Goal: Check status

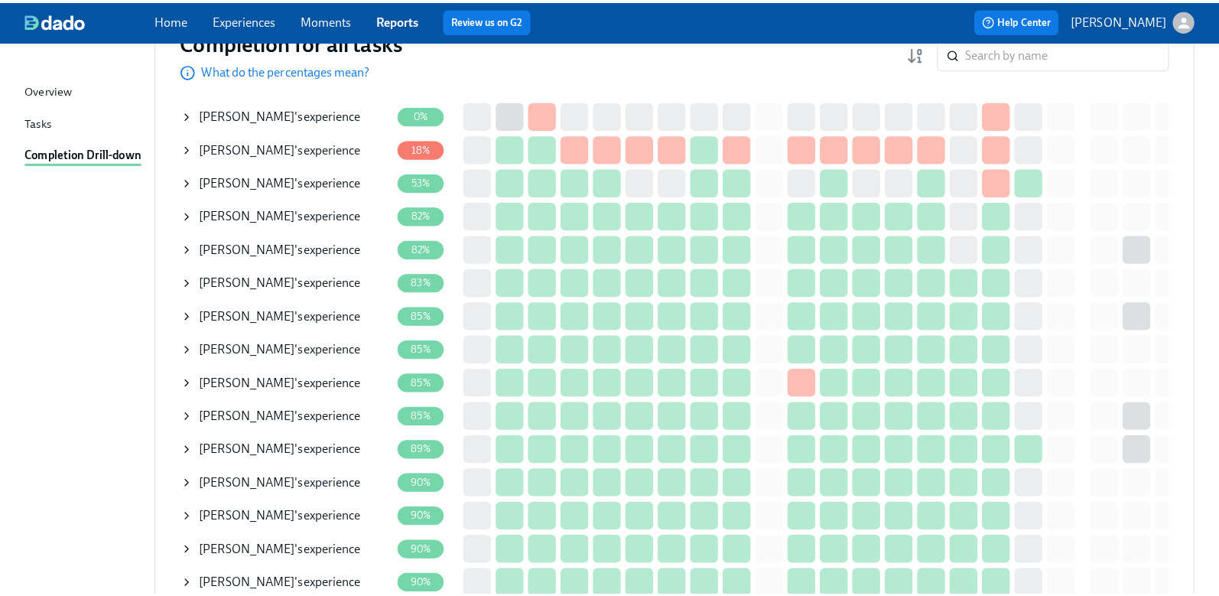
scroll to position [229, 0]
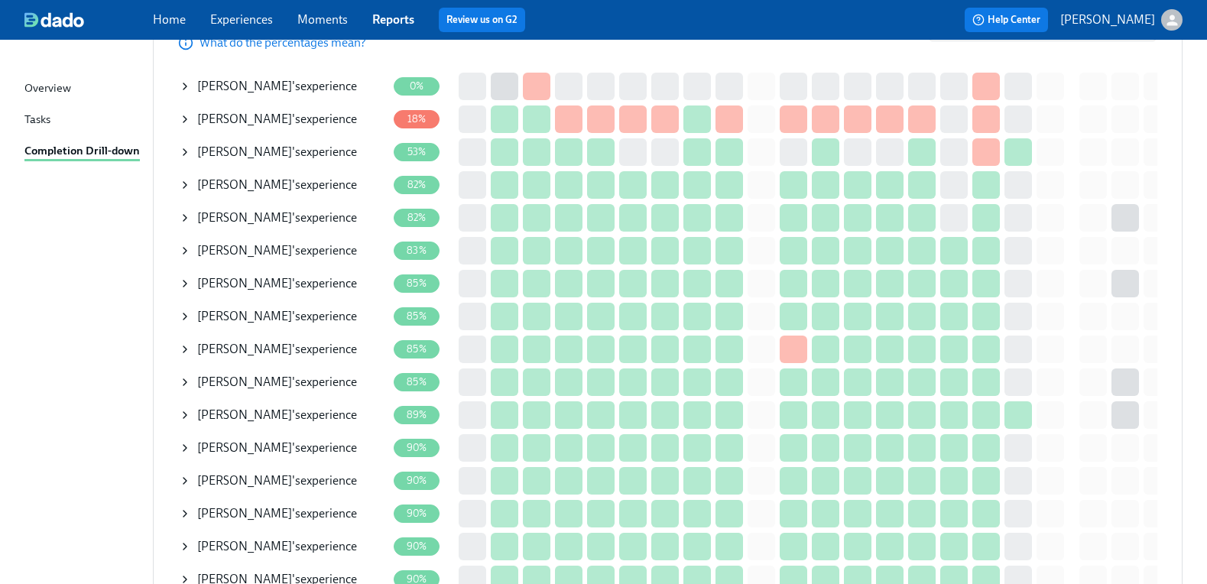
click at [258, 213] on span "[PERSON_NAME]" at bounding box center [244, 217] width 95 height 15
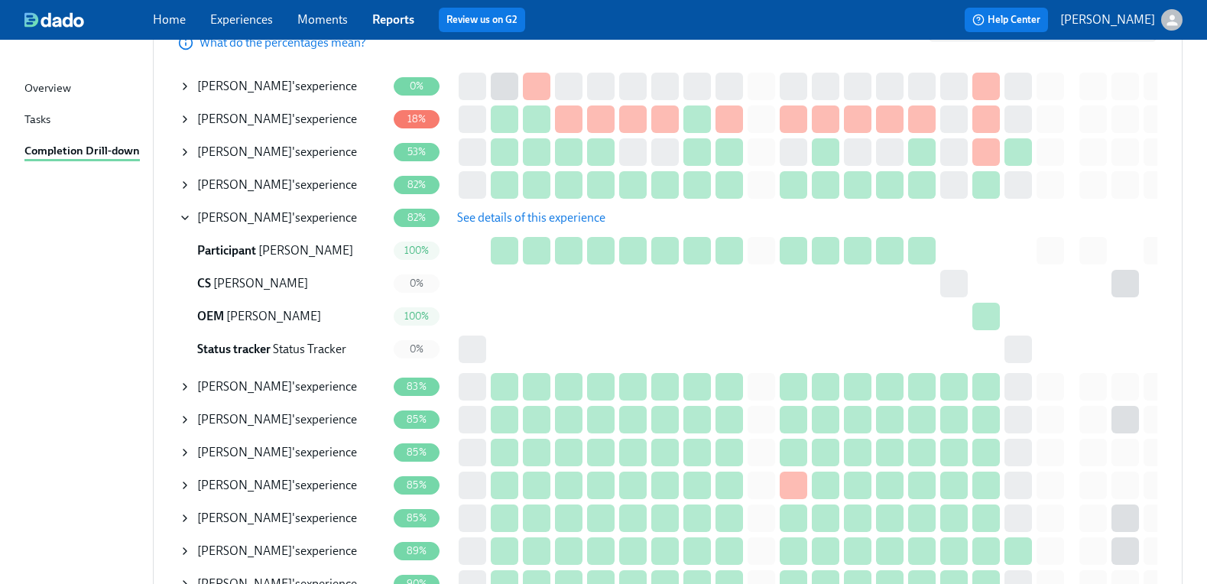
click at [513, 220] on span "See details of this experience" at bounding box center [531, 217] width 148 height 15
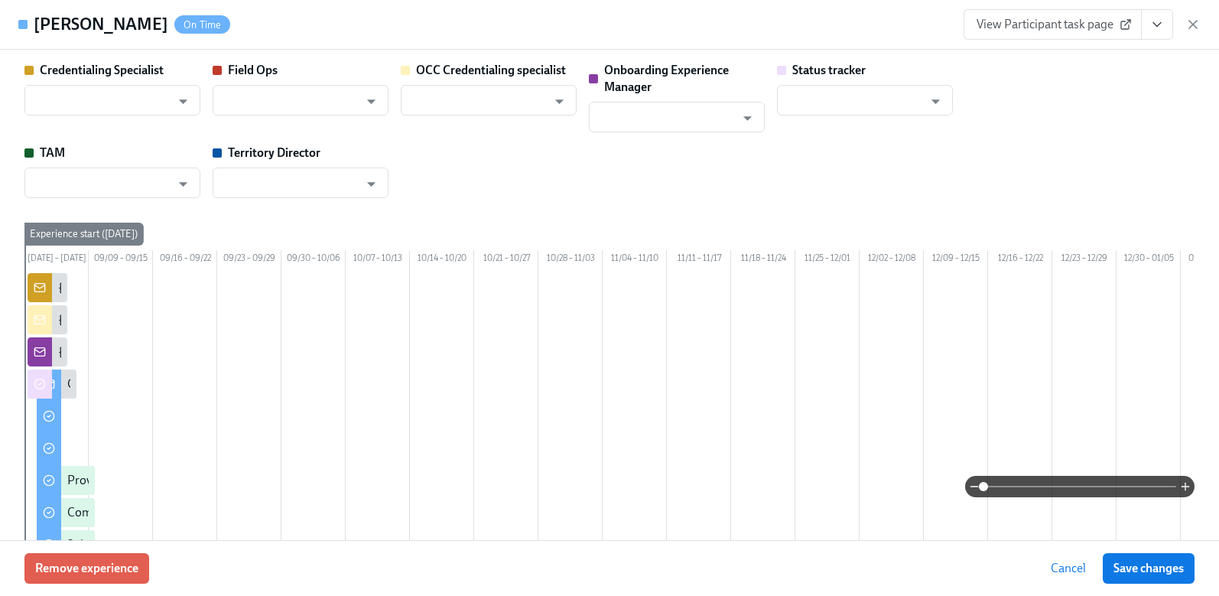
type input "[PERSON_NAME]"
type input "Status Tracker"
type input "[PERSON_NAME]"
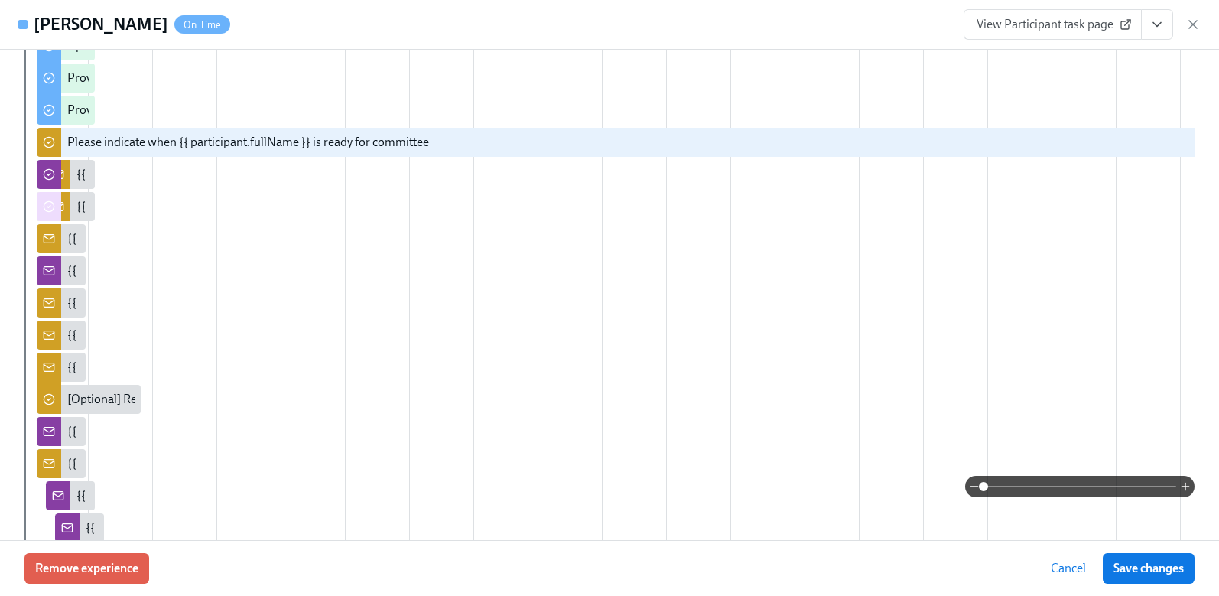
scroll to position [1070, 0]
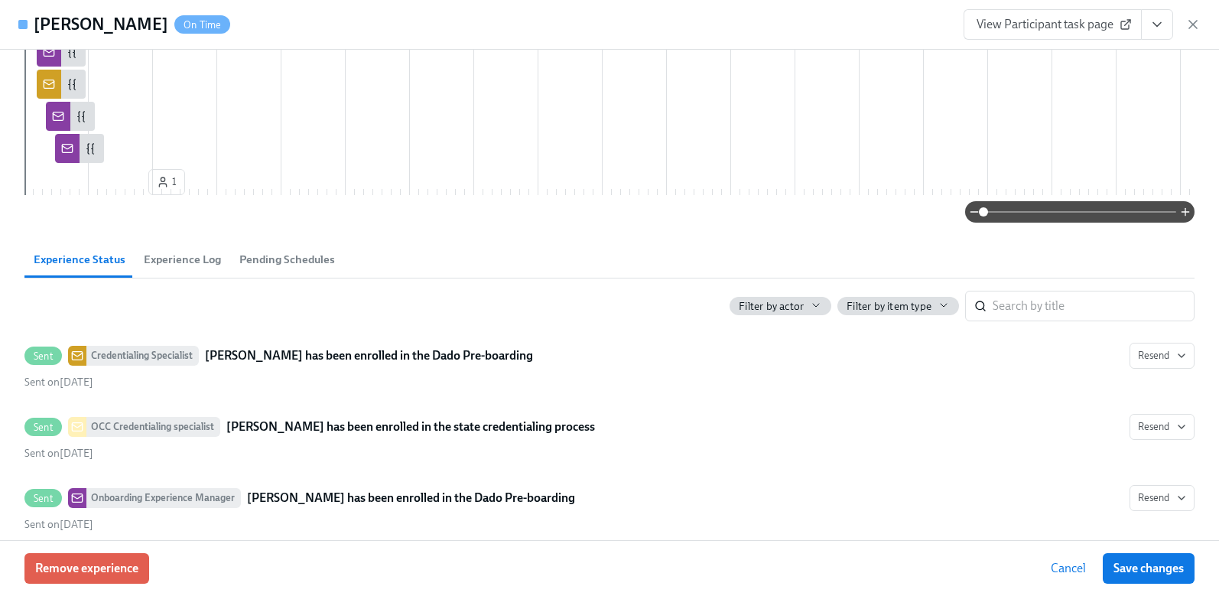
click at [167, 268] on span "Experience Log" at bounding box center [182, 260] width 77 height 18
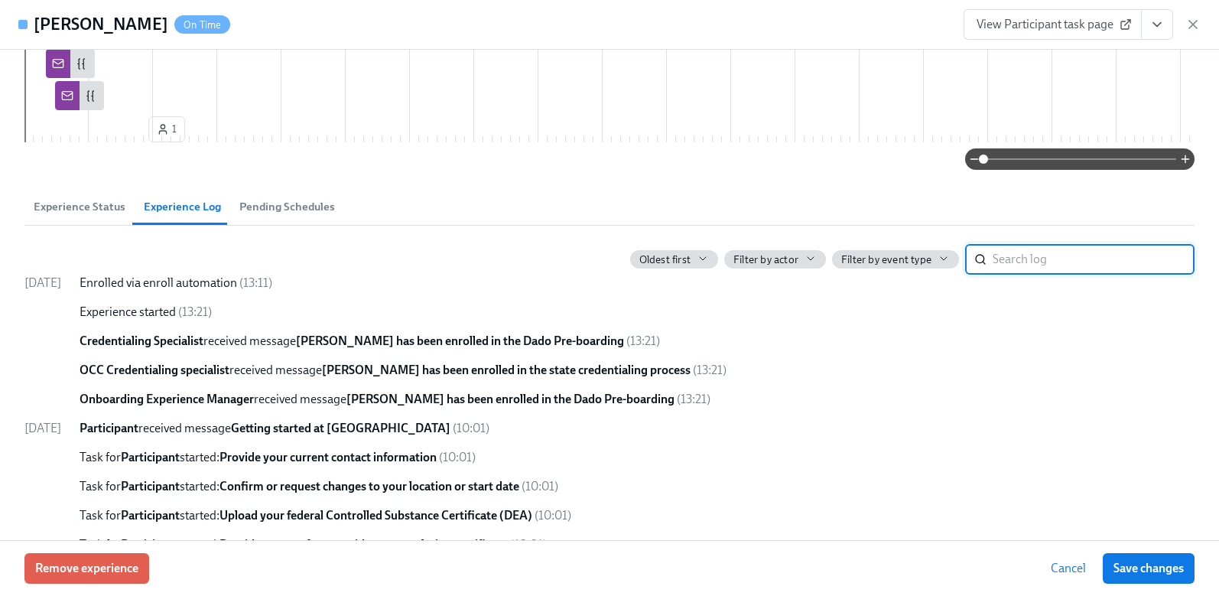
scroll to position [1223, 0]
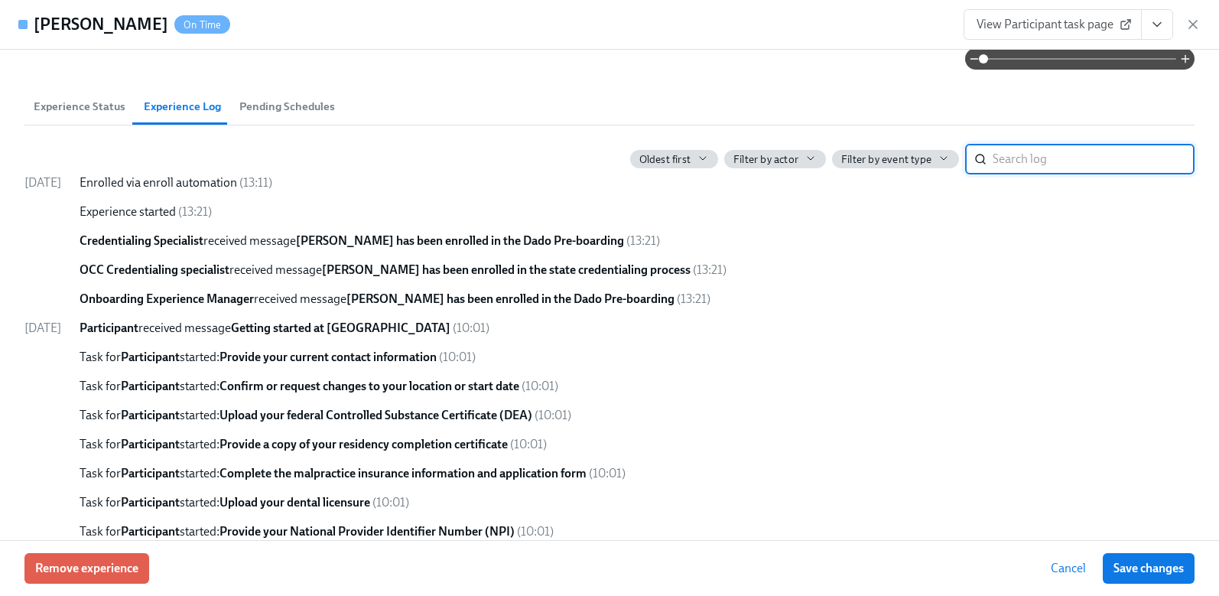
click at [255, 115] on span "Pending Schedules" at bounding box center [287, 107] width 96 height 18
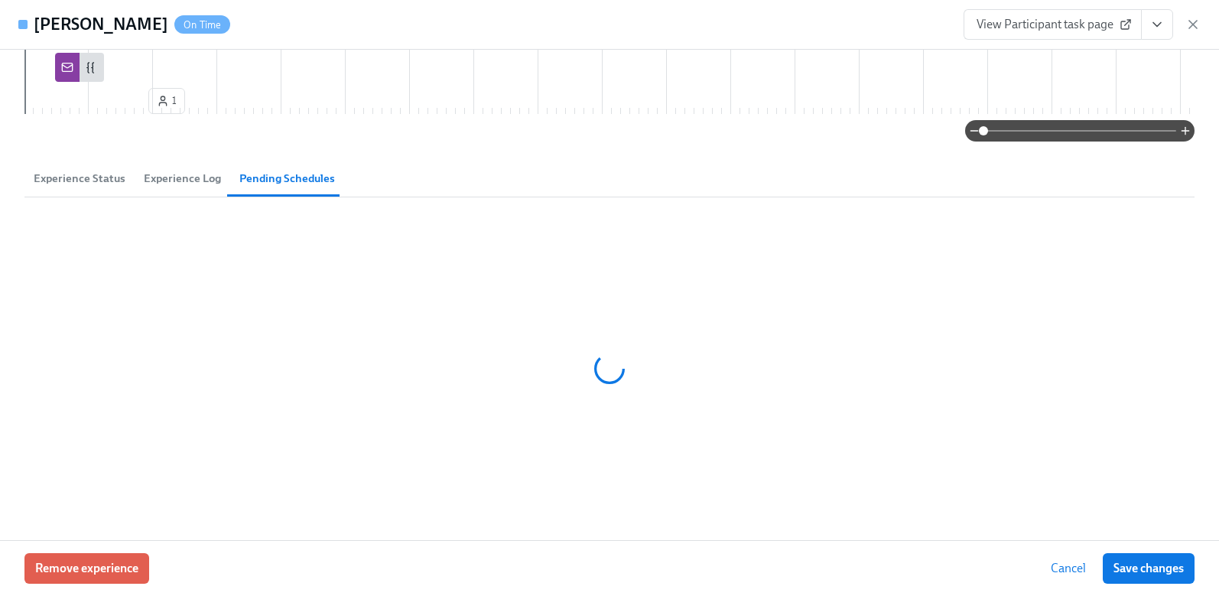
scroll to position [1151, 0]
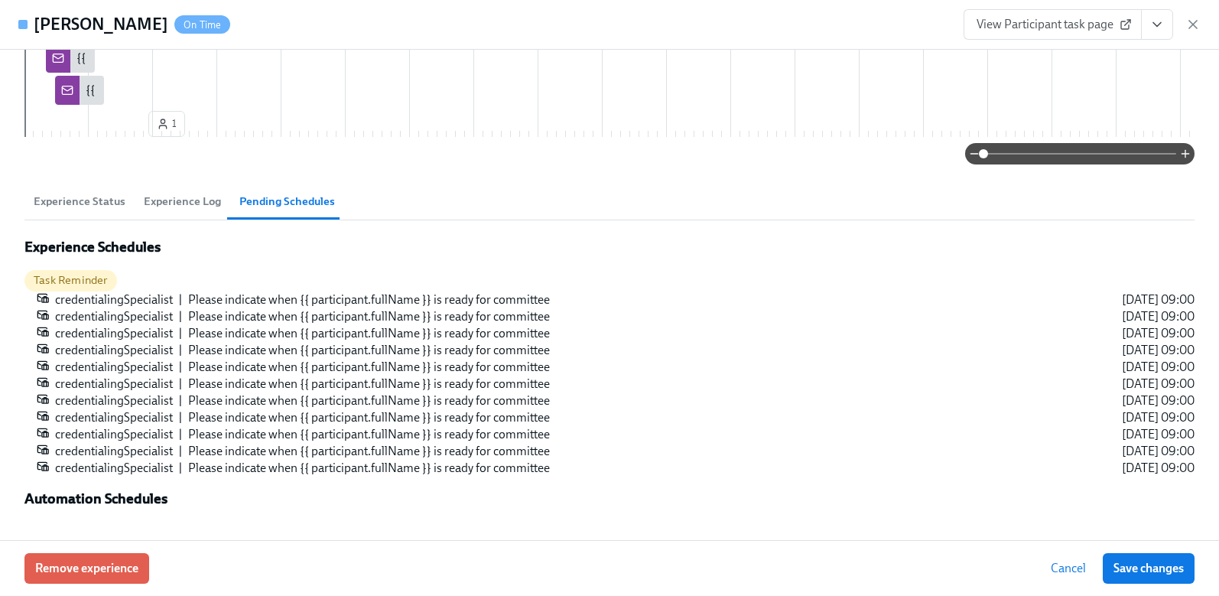
click at [184, 201] on span "Experience Log" at bounding box center [182, 202] width 77 height 18
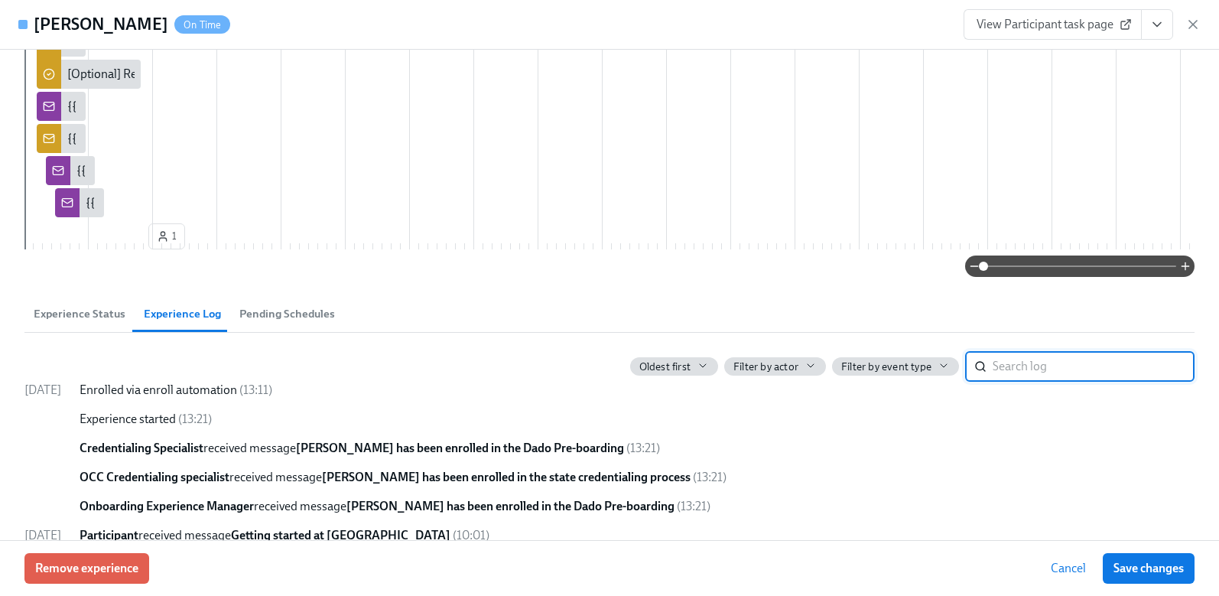
scroll to position [869, 0]
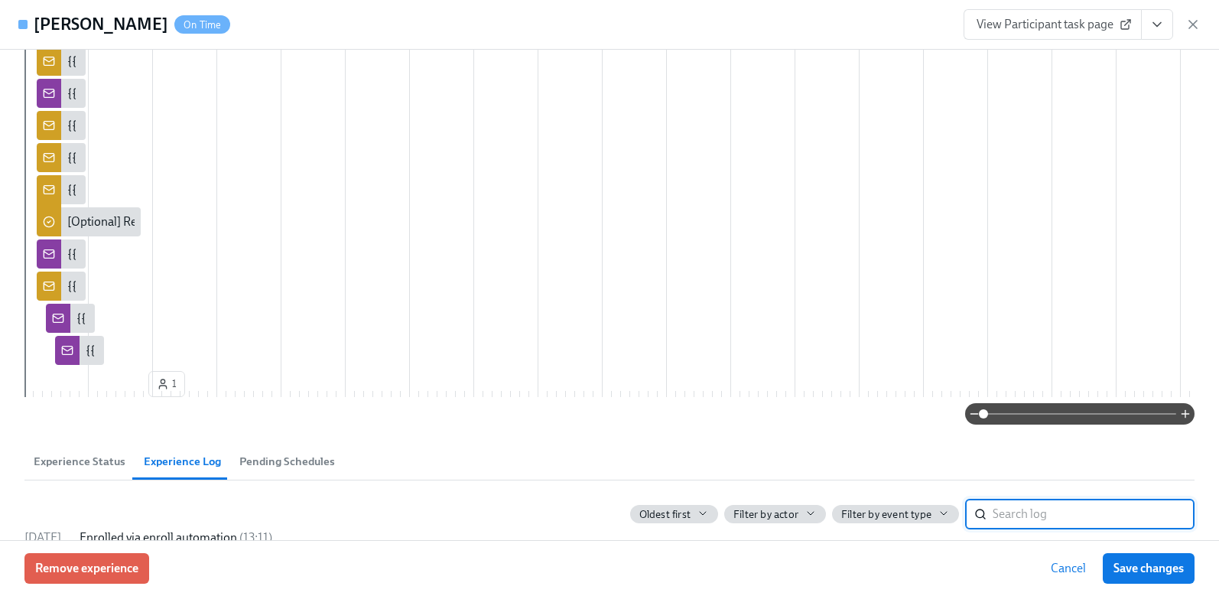
click at [83, 470] on span "Experience Status" at bounding box center [80, 462] width 92 height 18
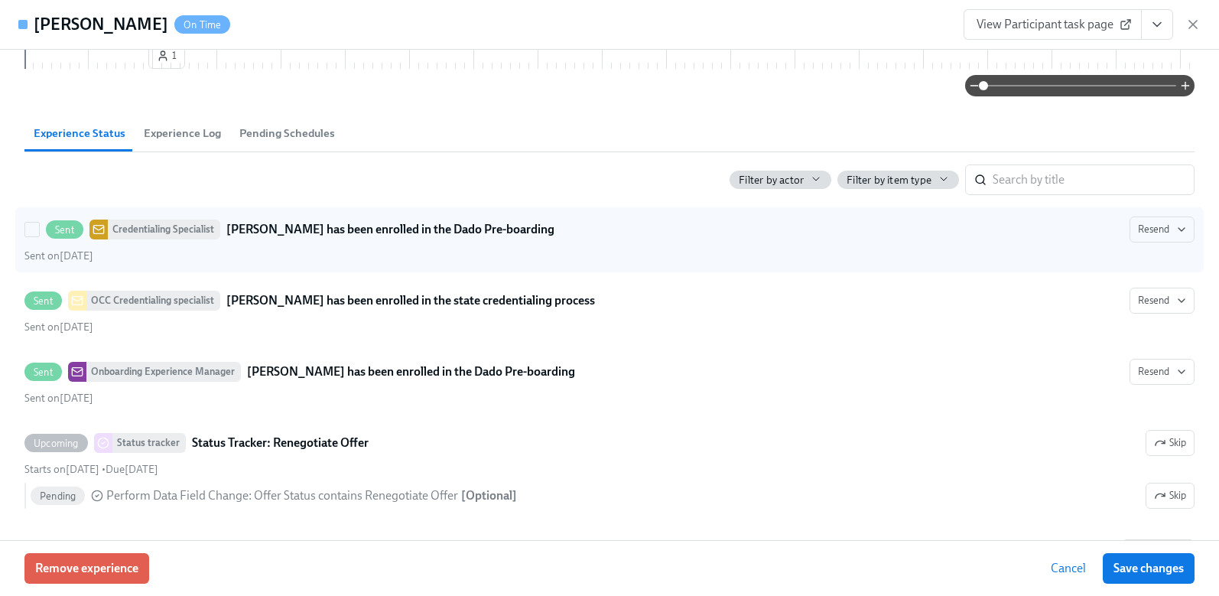
scroll to position [1223, 0]
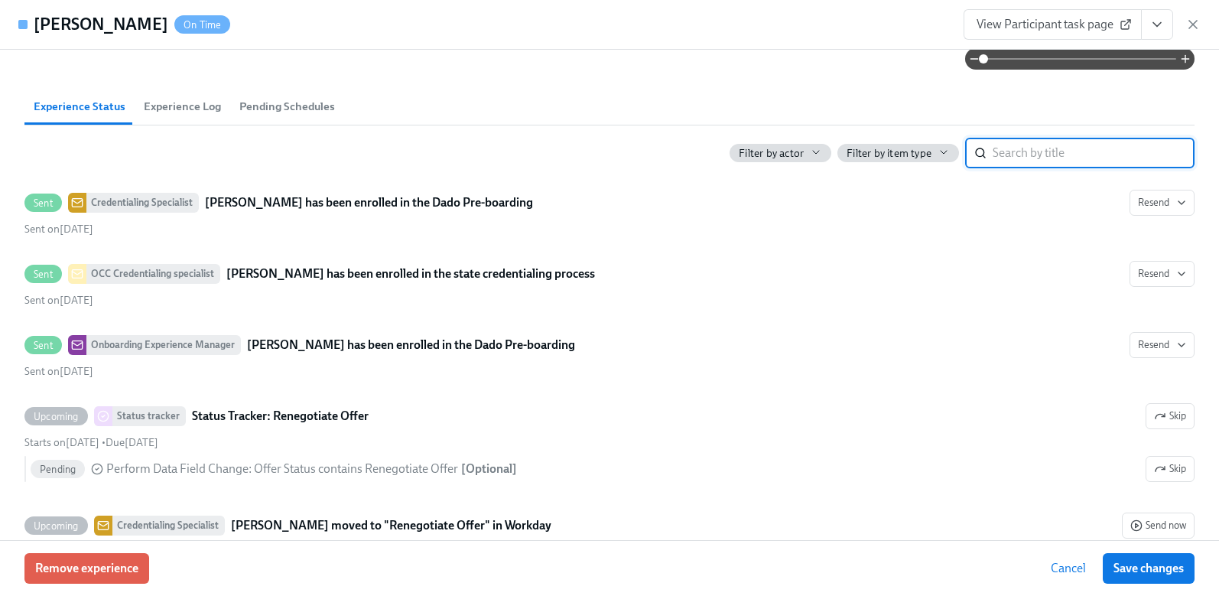
click at [1117, 168] on input "search" at bounding box center [1093, 153] width 202 height 31
click at [563, 163] on div "Filter by actor Filter by item type ​" at bounding box center [609, 146] width 1170 height 43
click at [848, 161] on span "Filter by item type" at bounding box center [888, 153] width 85 height 15
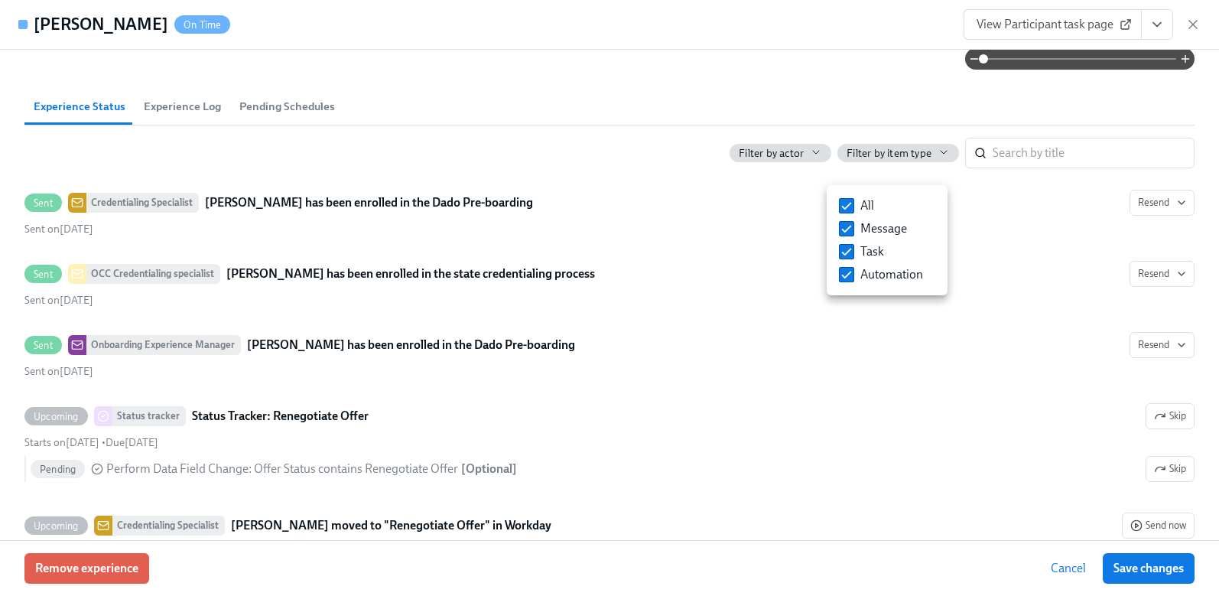
click at [568, 164] on div at bounding box center [609, 298] width 1219 height 596
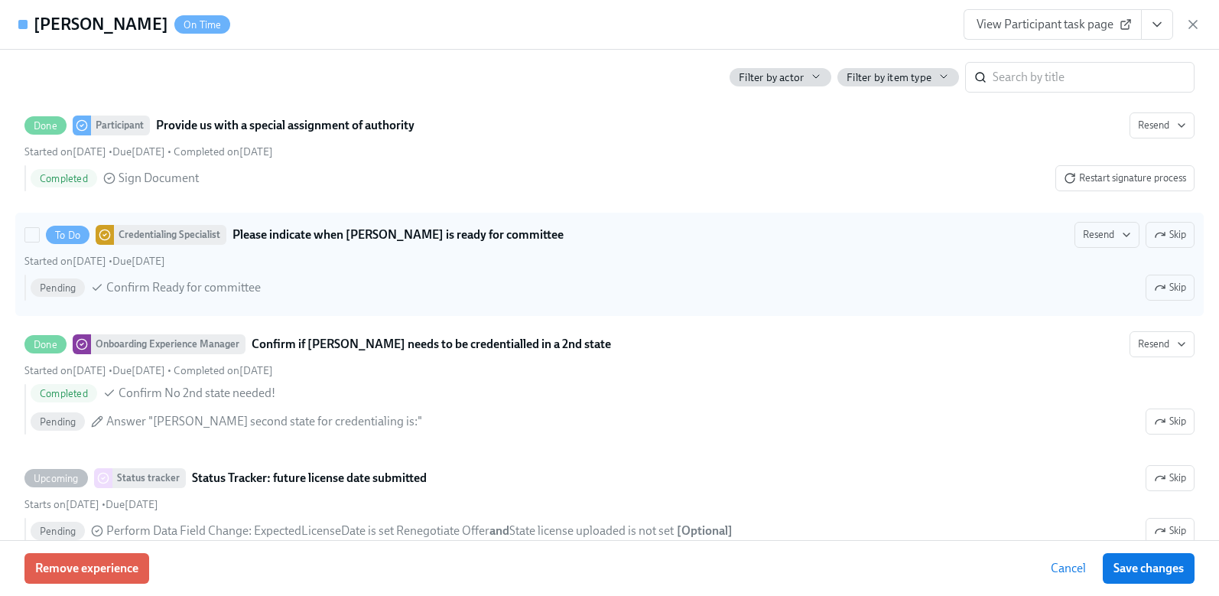
scroll to position [3670, 0]
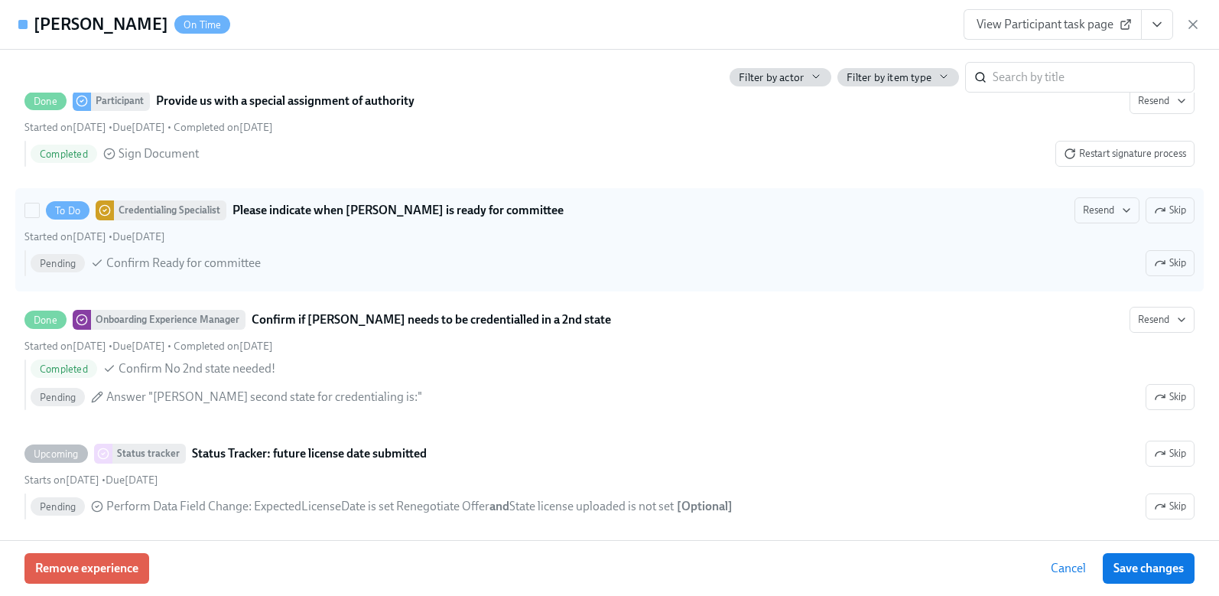
click at [562, 248] on div "To Do Credentialing Specialist Please indicate when [PERSON_NAME] is ready for …" at bounding box center [609, 239] width 1170 height 85
click at [39, 217] on input "To Do Credentialing Specialist Please indicate when [PERSON_NAME] is ready for …" at bounding box center [32, 210] width 14 height 14
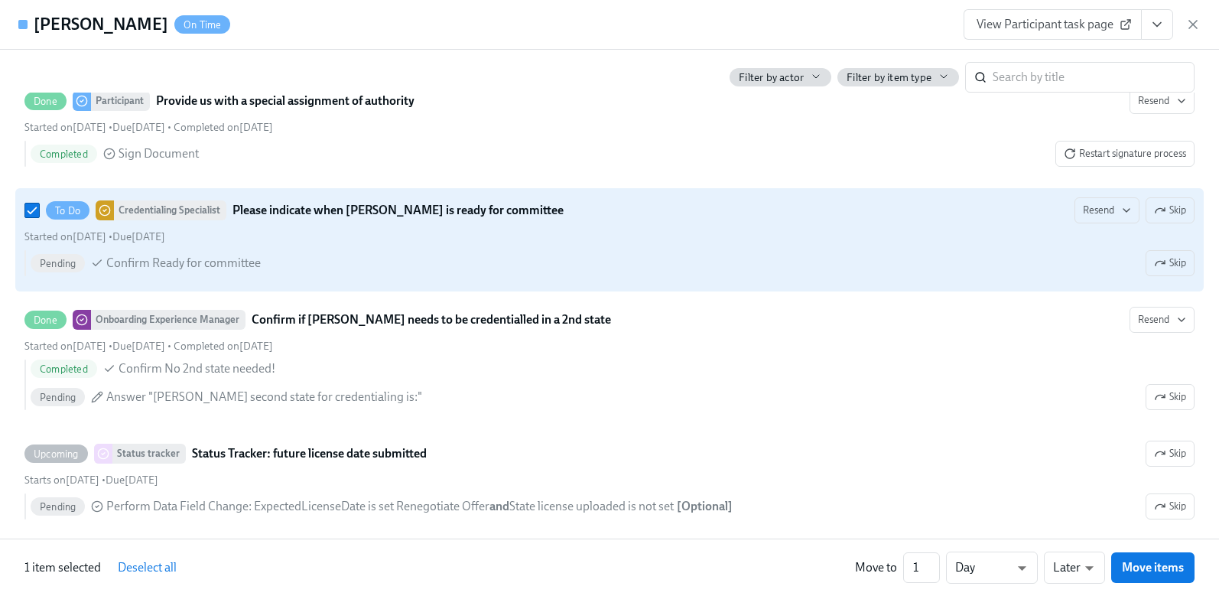
click at [119, 271] on span "Confirm Ready for committee" at bounding box center [183, 263] width 154 height 17
click at [39, 217] on input "To Do Credentialing Specialist Please indicate when [PERSON_NAME] is ready for …" at bounding box center [32, 210] width 14 height 14
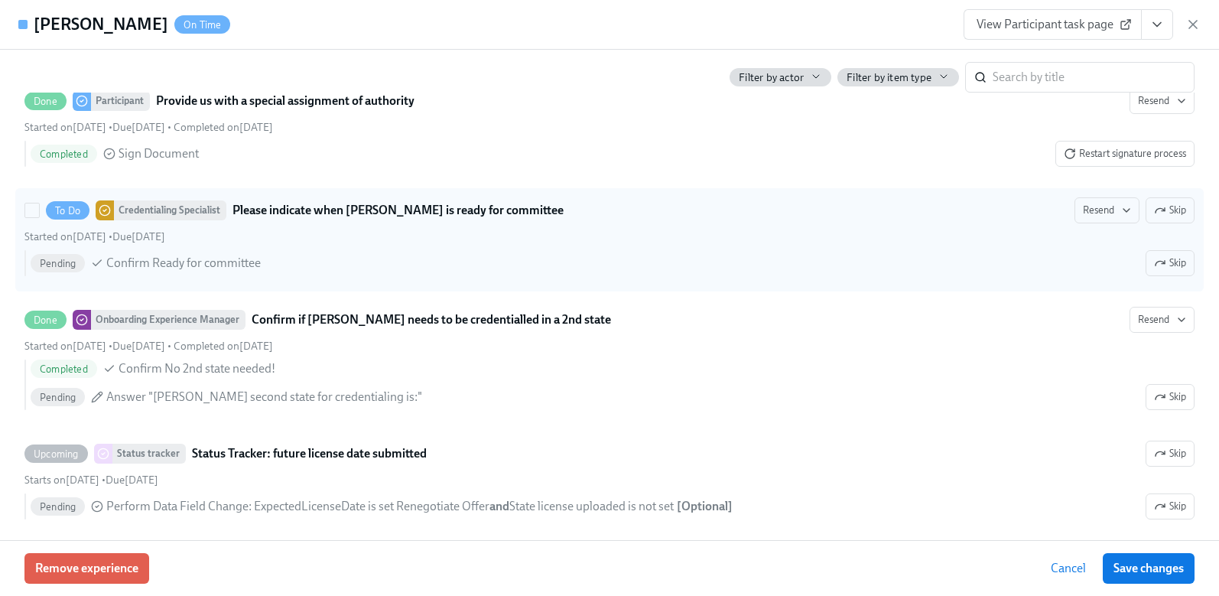
click at [119, 271] on span "Confirm Ready for committee" at bounding box center [183, 263] width 154 height 17
click at [39, 217] on input "To Do Credentialing Specialist Please indicate when [PERSON_NAME] is ready for …" at bounding box center [32, 210] width 14 height 14
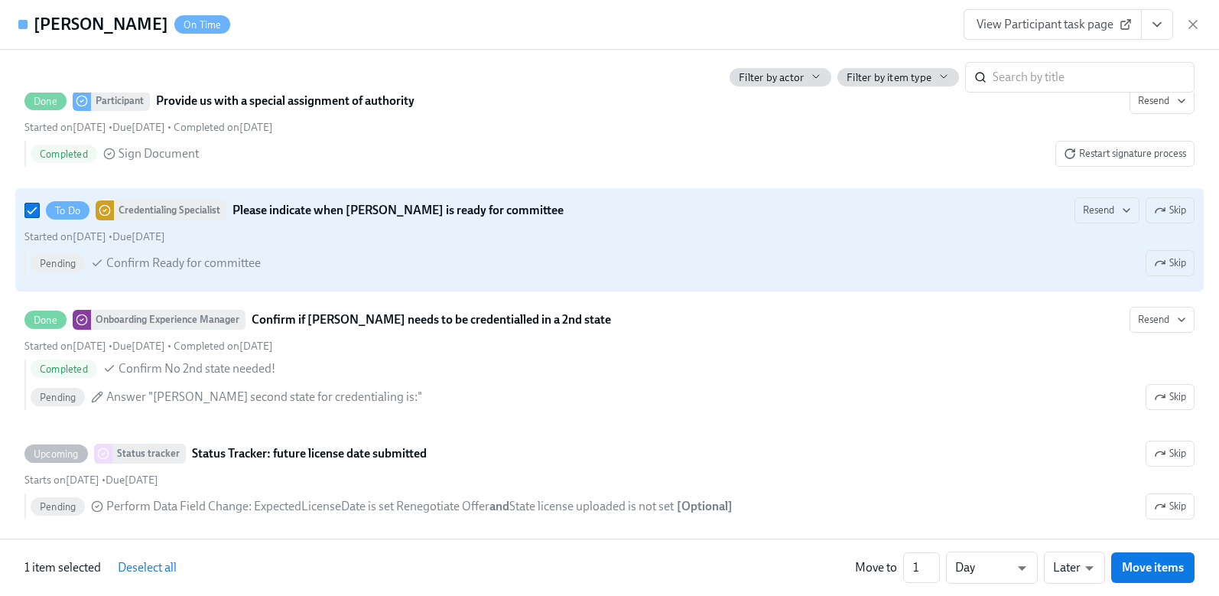
click at [119, 271] on span "Confirm Ready for committee" at bounding box center [183, 263] width 154 height 17
click at [39, 217] on input "To Do Credentialing Specialist Please indicate when [PERSON_NAME] is ready for …" at bounding box center [32, 210] width 14 height 14
checkbox input "false"
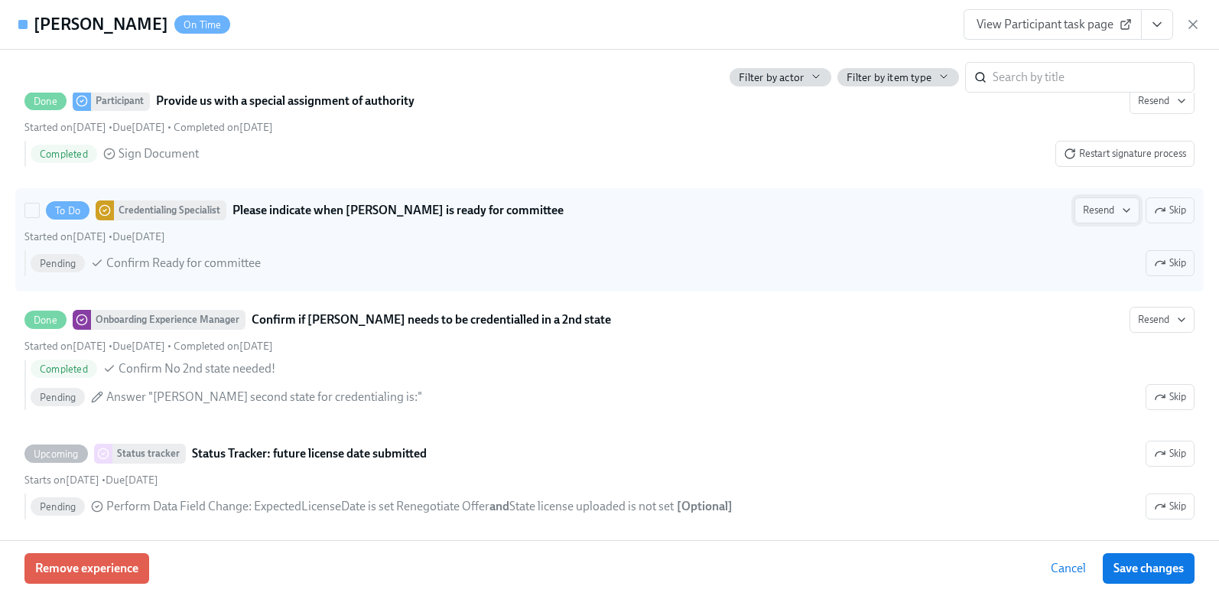
click at [1120, 216] on icon "button" at bounding box center [1126, 210] width 12 height 12
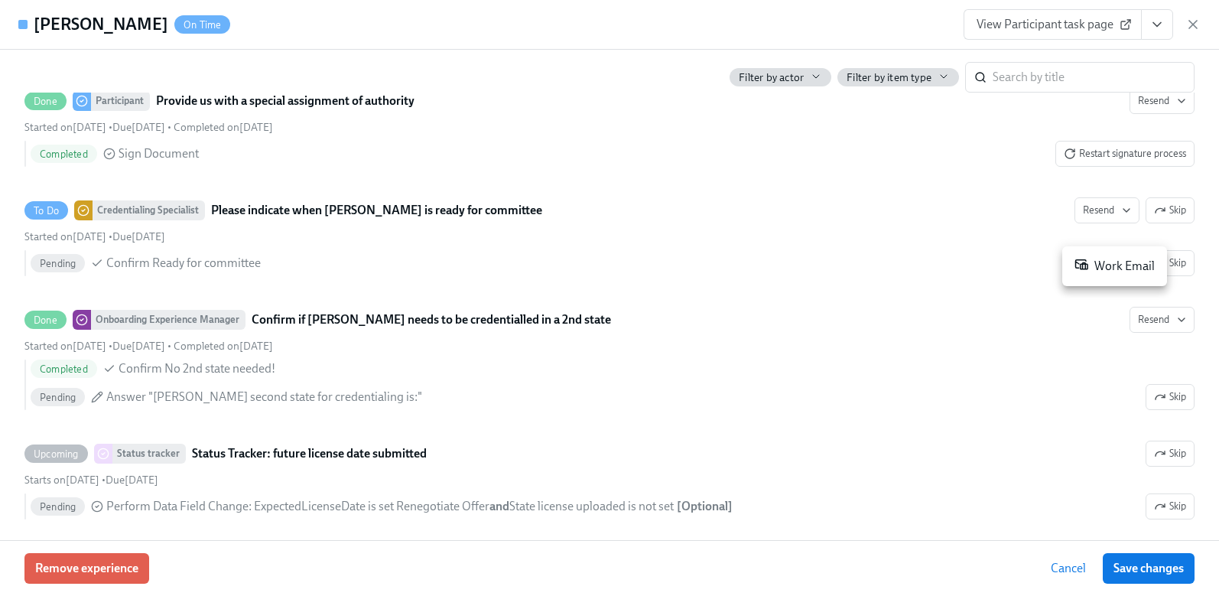
click at [1123, 270] on div "Work Email" at bounding box center [1114, 266] width 80 height 18
